Goal: Task Accomplishment & Management: Use online tool/utility

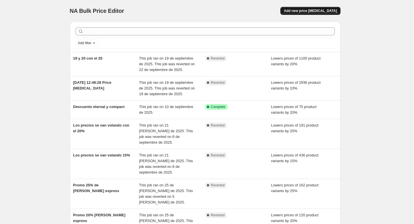
click at [314, 11] on span "Add new price [MEDICAL_DATA]" at bounding box center [310, 11] width 53 height 5
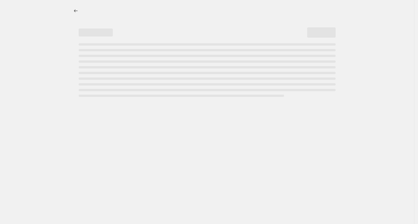
select select "percentage"
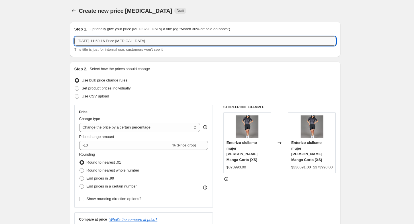
click at [173, 42] on input "[DATE] 11:59:16 Price [MEDICAL_DATA]" at bounding box center [205, 41] width 262 height 9
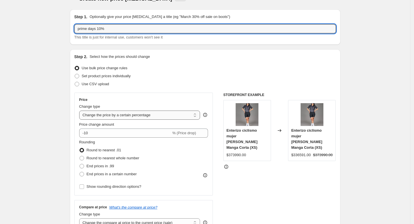
scroll to position [76, 0]
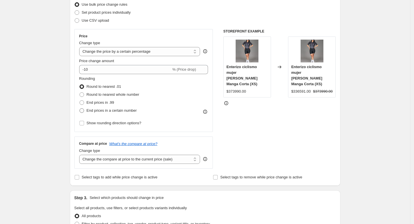
type input "prime days 10%"
click at [109, 112] on span "End prices in a certain number" at bounding box center [112, 110] width 50 height 4
click at [80, 109] on input "End prices in a certain number" at bounding box center [80, 108] width 0 height 0
radio input "true"
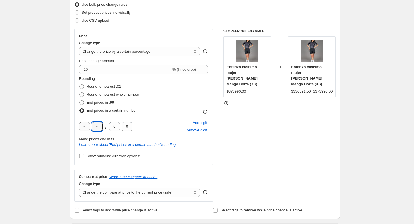
drag, startPoint x: 95, startPoint y: 129, endPoint x: 89, endPoint y: 129, distance: 5.7
click at [95, 129] on input "text" at bounding box center [97, 126] width 11 height 9
click at [88, 129] on input "text" at bounding box center [84, 126] width 11 height 9
type input "9"
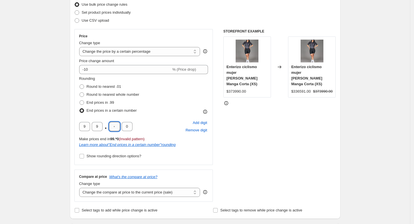
type input "0"
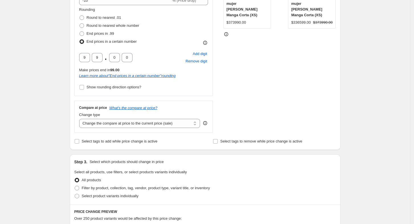
scroll to position [152, 0]
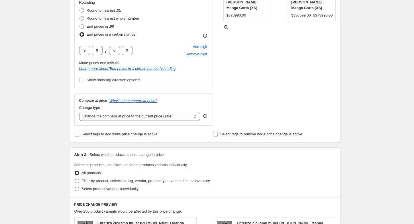
click at [101, 191] on span "Select product variants individually" at bounding box center [110, 189] width 57 height 4
click at [75, 187] on input "Select product variants individually" at bounding box center [75, 187] width 0 height 0
radio input "true"
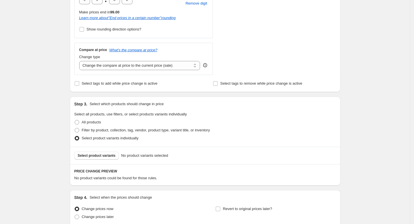
scroll to position [228, 0]
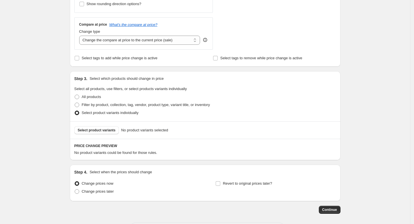
click at [114, 99] on div "All products" at bounding box center [205, 97] width 262 height 8
click at [114, 105] on span "Filter by product, collection, tag, vendor, product type, variant title, or inv…" at bounding box center [146, 105] width 128 height 4
click at [75, 103] on input "Filter by product, collection, tag, vendor, product type, variant title, or inv…" at bounding box center [75, 103] width 0 height 0
radio input "true"
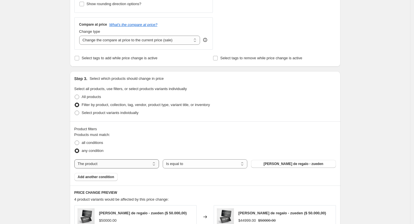
drag, startPoint x: 113, startPoint y: 165, endPoint x: 117, endPoint y: 165, distance: 4.3
click at [113, 165] on select "The product The product's collection The product's tag The product's vendor The…" at bounding box center [116, 163] width 85 height 9
select select "collection"
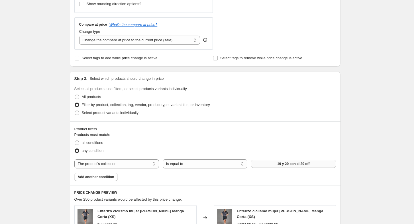
click at [272, 165] on button "19 y 20 con el 20 off" at bounding box center [293, 164] width 85 height 8
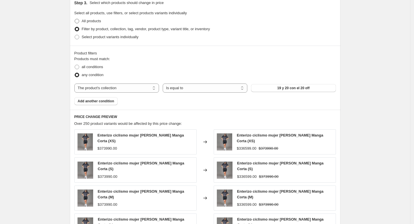
click at [88, 19] on span "All products" at bounding box center [91, 21] width 19 height 4
click at [75, 19] on input "All products" at bounding box center [75, 19] width 0 height 0
radio input "true"
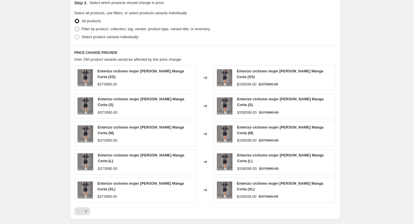
click at [97, 28] on span "Filter by product, collection, tag, vendor, product type, variant title, or inv…" at bounding box center [146, 29] width 128 height 4
click at [75, 27] on input "Filter by product, collection, tag, vendor, product type, variant title, or inv…" at bounding box center [75, 27] width 0 height 0
radio input "true"
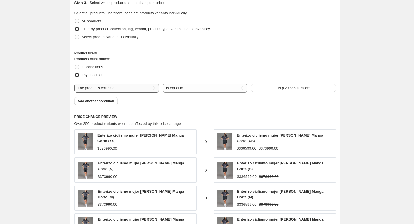
click at [121, 89] on select "The product The product's collection The product's tag The product's vendor The…" at bounding box center [116, 88] width 85 height 9
select select "product"
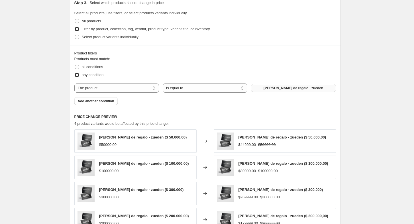
click at [313, 87] on span "Bono de regalo - zueden" at bounding box center [294, 88] width 60 height 5
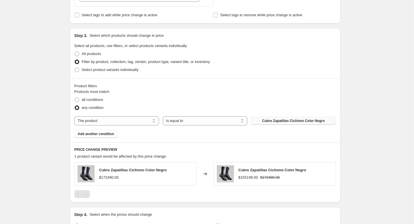
scroll to position [228, 0]
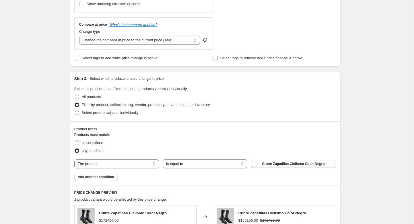
click at [113, 114] on span "Select product variants individually" at bounding box center [110, 113] width 57 height 4
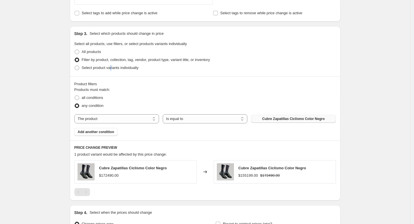
scroll to position [338, 0]
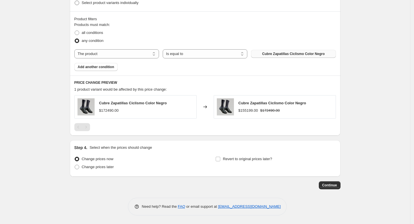
click at [117, 2] on span "Select product variants individually" at bounding box center [110, 3] width 57 height 4
click at [75, 1] on input "Select product variants individually" at bounding box center [75, 1] width 0 height 0
radio input "true"
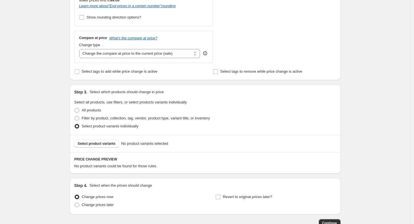
scroll to position [253, 0]
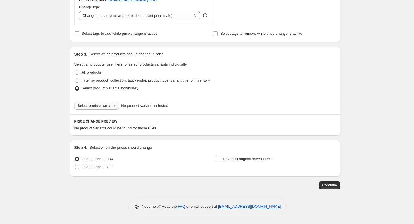
click at [111, 105] on span "Select product variants" at bounding box center [97, 106] width 38 height 5
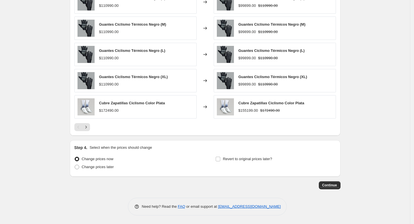
scroll to position [358, 0]
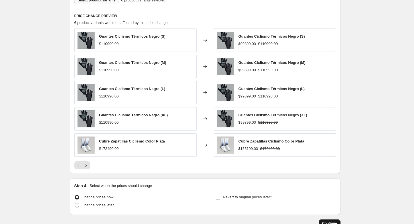
click at [333, 222] on span "Continue" at bounding box center [330, 223] width 15 height 5
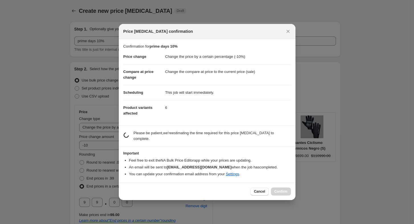
scroll to position [0, 0]
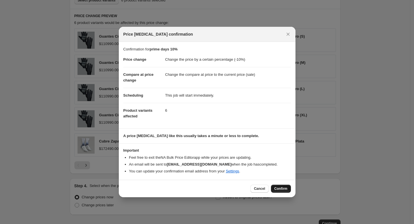
click at [277, 187] on span "Confirm" at bounding box center [281, 189] width 13 height 5
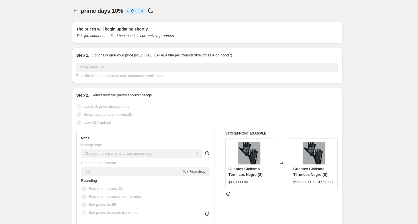
select select "percentage"
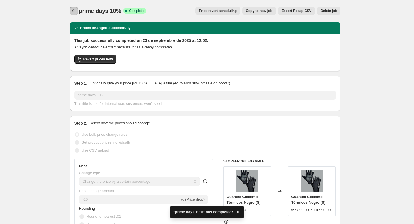
click at [75, 10] on icon "Price change jobs" at bounding box center [74, 10] width 4 height 3
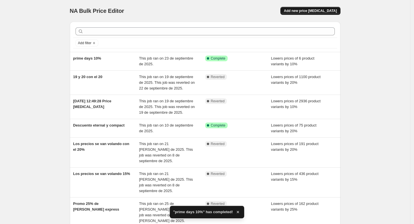
click at [311, 10] on span "Add new price change job" at bounding box center [310, 11] width 53 height 5
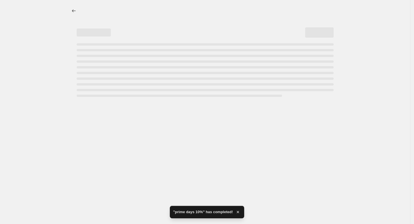
select select "percentage"
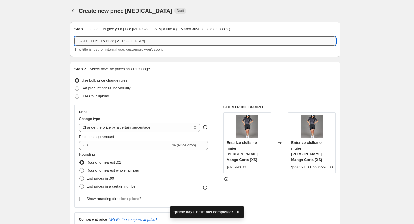
click at [112, 40] on input "23 sept 2025, 11:59:16 Price change job" at bounding box center [205, 41] width 262 height 9
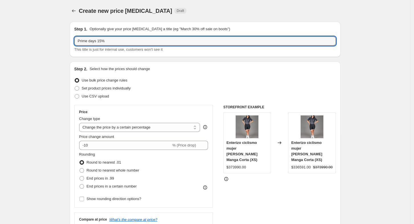
type input "Prime days 15%"
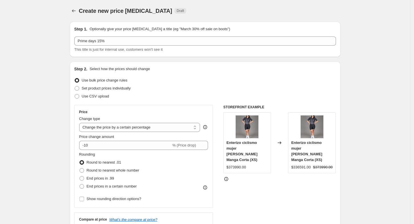
scroll to position [76, 0]
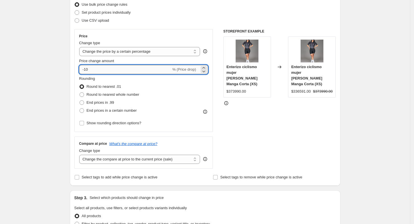
click at [91, 70] on input "-10" at bounding box center [125, 69] width 92 height 9
type input "-15"
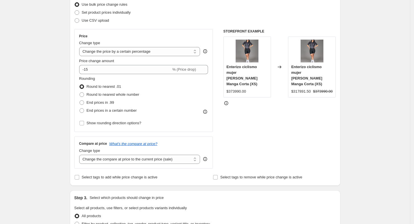
click at [60, 96] on div "Create new price change job. This page is ready Create new price change job Dra…" at bounding box center [205, 213] width 411 height 579
click at [116, 112] on span "End prices in a certain number" at bounding box center [112, 110] width 50 height 4
click at [80, 109] on input "End prices in a certain number" at bounding box center [80, 108] width 0 height 0
radio input "true"
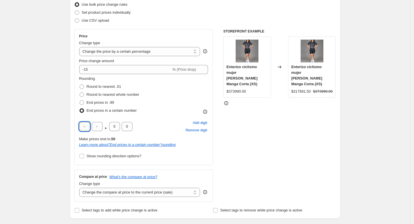
click at [84, 127] on input "text" at bounding box center [84, 126] width 11 height 9
type input "9"
type input "0"
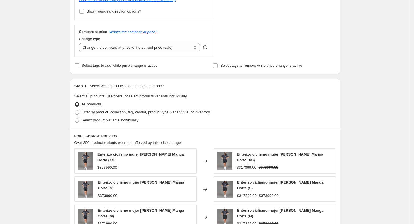
scroll to position [228, 0]
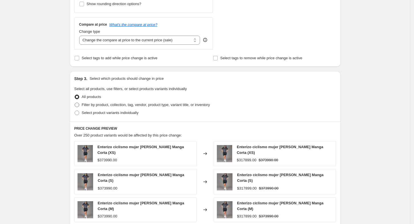
click at [113, 108] on label "Filter by product, collection, tag, vendor, product type, variant title, or inv…" at bounding box center [142, 105] width 136 height 8
click at [75, 103] on input "Filter by product, collection, tag, vendor, product type, variant title, or inv…" at bounding box center [75, 103] width 0 height 0
radio input "true"
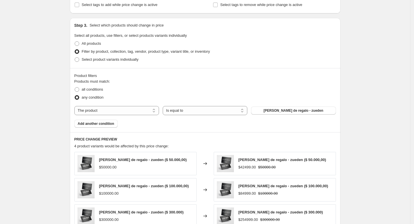
scroll to position [342, 0]
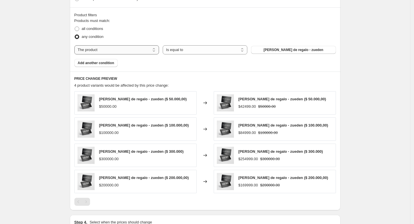
click at [108, 50] on select "The product The product's collection The product's tag The product's vendor The…" at bounding box center [116, 49] width 85 height 9
select select "collection"
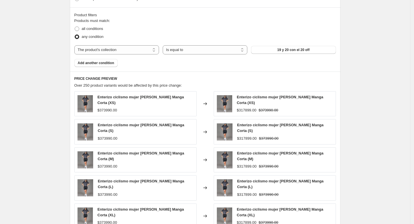
click at [291, 50] on span "19 y 20 con el 20 off" at bounding box center [294, 50] width 32 height 5
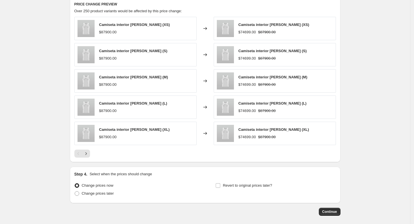
scroll to position [405, 0]
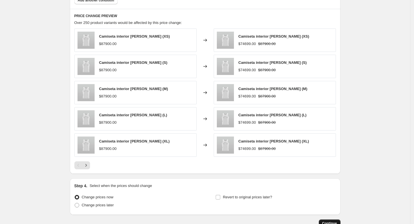
click at [331, 220] on button "Continue" at bounding box center [330, 224] width 22 height 8
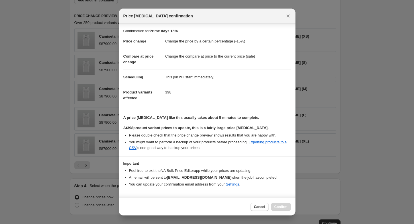
scroll to position [12, 0]
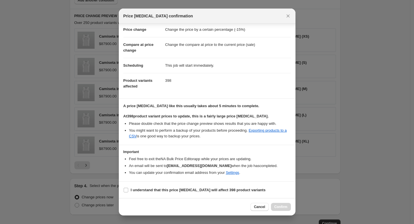
click at [137, 183] on section "I understand that this price change job will affect 398 product variants" at bounding box center [207, 190] width 177 height 17
click at [139, 188] on b "I understand that this price change job will affect 398 product variants" at bounding box center [198, 190] width 135 height 4
click at [128, 188] on input "I understand that this price change job will affect 398 product variants" at bounding box center [126, 190] width 5 height 5
checkbox input "true"
click at [277, 208] on span "Confirm" at bounding box center [281, 207] width 13 height 5
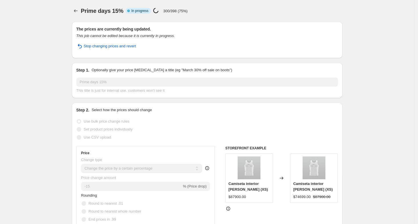
select select "percentage"
select select "collection"
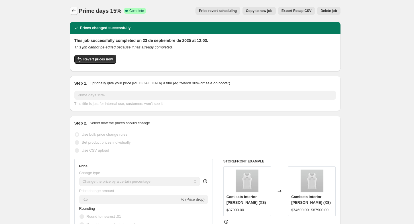
click at [75, 9] on icon "Price change jobs" at bounding box center [74, 11] width 6 height 6
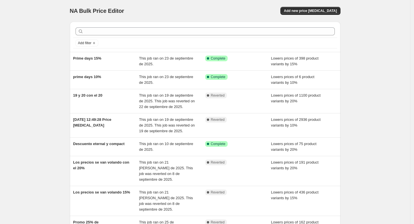
click at [319, 17] on div "NA Bulk Price Editor. This page is ready NA Bulk Price Editor Add new price cha…" at bounding box center [205, 11] width 271 height 22
click at [321, 10] on span "Add new price change job" at bounding box center [310, 11] width 53 height 5
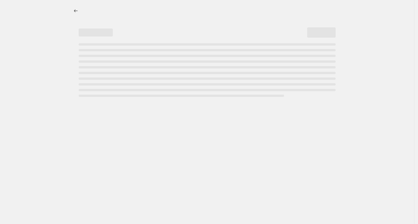
select select "percentage"
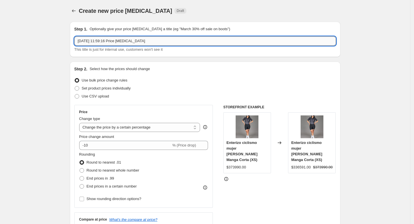
click at [158, 40] on input "23 sept 2025, 11:59:16 Price change job" at bounding box center [205, 41] width 262 height 9
click at [187, 27] on p "Optionally give your price change job a title (eg "March 30% off sale on boots")" at bounding box center [160, 29] width 141 height 6
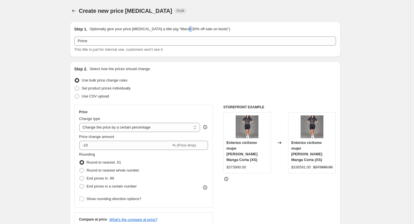
click at [187, 27] on p "Optionally give your price change job a title (eg "March 30% off sale on boots")" at bounding box center [160, 29] width 141 height 6
click at [147, 36] on div "Step 1. Optionally give your price change job a title (eg "March 30% off sale o…" at bounding box center [205, 39] width 262 height 26
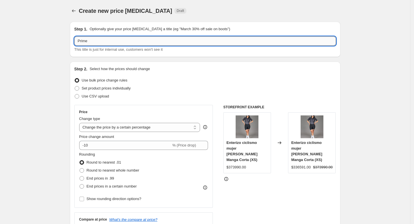
click at [143, 40] on input "Prime" at bounding box center [205, 41] width 262 height 9
type input "Prime days 20%"
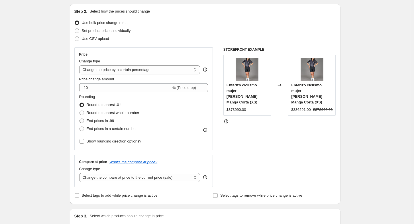
scroll to position [114, 0]
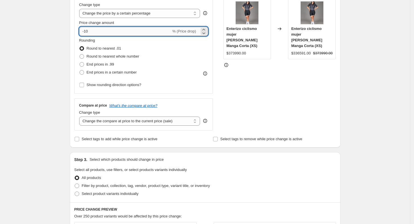
drag, startPoint x: 121, startPoint y: 33, endPoint x: 87, endPoint y: 33, distance: 34.2
click at [87, 33] on input "-10" at bounding box center [125, 31] width 92 height 9
type input "-1"
type input "-20"
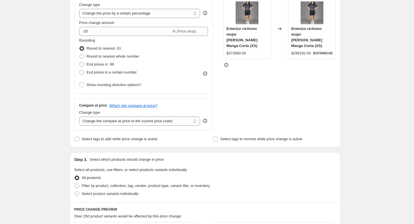
click at [71, 80] on div "Step 2. Select how the prices should change Use bulk price change rules Set pro…" at bounding box center [205, 48] width 271 height 200
click at [98, 74] on span "End prices in a certain number" at bounding box center [112, 72] width 50 height 4
click at [80, 70] on input "End prices in a certain number" at bounding box center [80, 70] width 0 height 0
radio input "true"
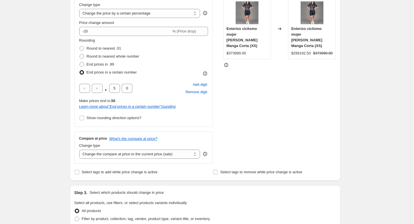
click at [90, 93] on div ". 5 0 Add digit Remove digit" at bounding box center [143, 88] width 129 height 15
click at [90, 91] on input "text" at bounding box center [84, 88] width 11 height 9
type input "0"
drag, startPoint x: 92, startPoint y: 91, endPoint x: 75, endPoint y: 86, distance: 17.2
click at [75, 86] on div "Step 2. Select how the prices should change Use bulk price change rules Set pro…" at bounding box center [205, 64] width 271 height 233
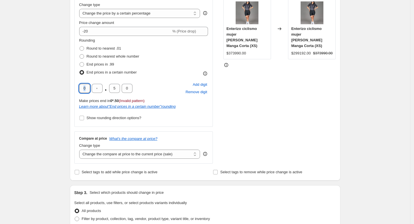
click at [88, 90] on input "0" at bounding box center [84, 88] width 11 height 9
type input "9"
type input "0"
click at [52, 136] on div "Create new price change job. This page is ready Create new price change job Dra…" at bounding box center [205, 192] width 411 height 612
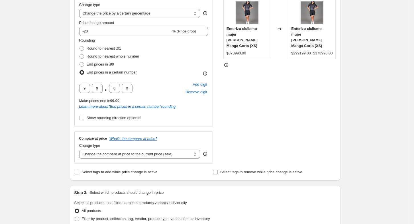
scroll to position [228, 0]
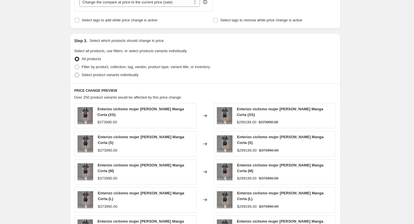
click at [130, 76] on span "Select product variants individually" at bounding box center [110, 75] width 57 height 4
click at [75, 73] on input "Select product variants individually" at bounding box center [75, 73] width 0 height 0
radio input "true"
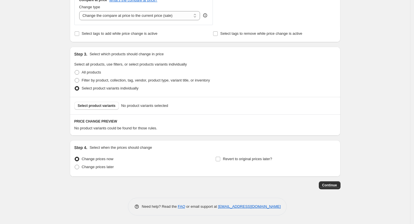
scroll to position [253, 0]
click at [137, 66] on span "Select all products, use filters, or select products variants individually" at bounding box center [130, 64] width 113 height 4
click at [139, 81] on span "Filter by product, collection, tag, vendor, product type, variant title, or inv…" at bounding box center [146, 80] width 128 height 4
click at [75, 78] on input "Filter by product, collection, tag, vendor, product type, variant title, or inv…" at bounding box center [75, 78] width 0 height 0
radio input "true"
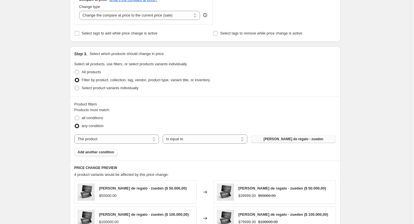
click at [267, 143] on button "Bono de regalo - zueden" at bounding box center [293, 139] width 85 height 8
click at [108, 145] on div "Products must match: all conditions any condition The product The product's col…" at bounding box center [205, 131] width 262 height 49
click at [114, 140] on select "The product The product's collection The product's tag The product's vendor The…" at bounding box center [116, 139] width 85 height 9
select select "collection"
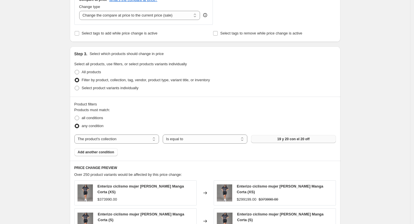
click at [306, 140] on span "19 y 20 con el 20 off" at bounding box center [294, 139] width 32 height 5
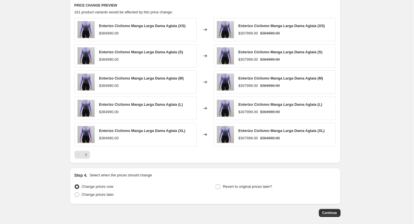
scroll to position [443, 0]
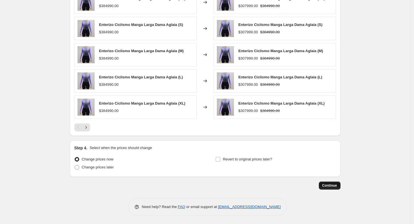
click at [330, 182] on button "Continue" at bounding box center [330, 186] width 22 height 8
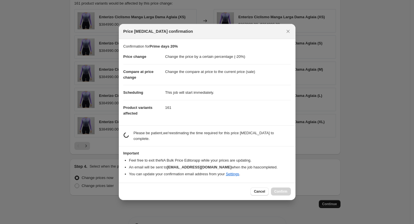
scroll to position [0, 0]
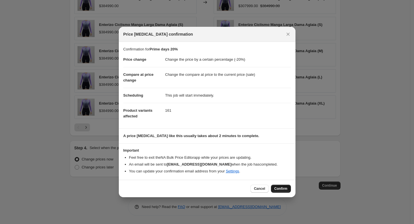
click at [280, 190] on span "Confirm" at bounding box center [281, 189] width 13 height 5
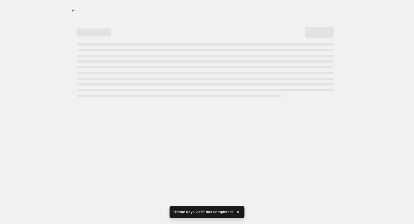
select select "percentage"
select select "collection"
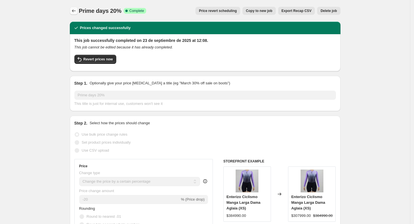
click at [77, 8] on icon "Price change jobs" at bounding box center [74, 11] width 6 height 6
